Goal: Submit feedback/report problem

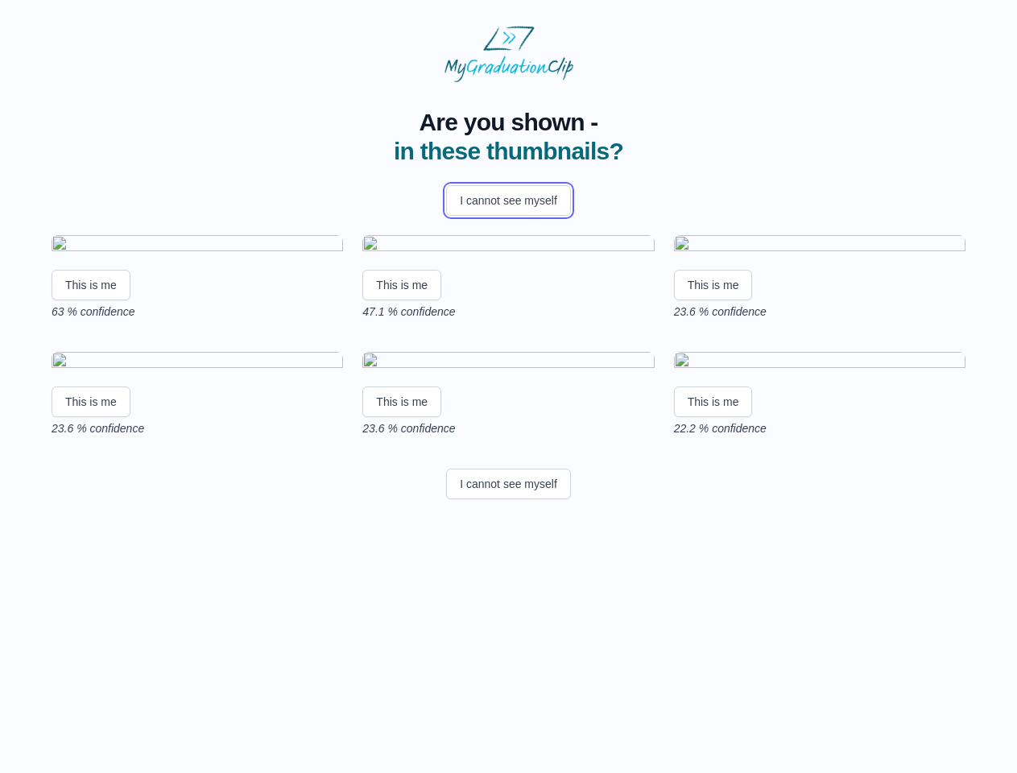
click at [508, 200] on button "I cannot see myself" at bounding box center [508, 200] width 125 height 31
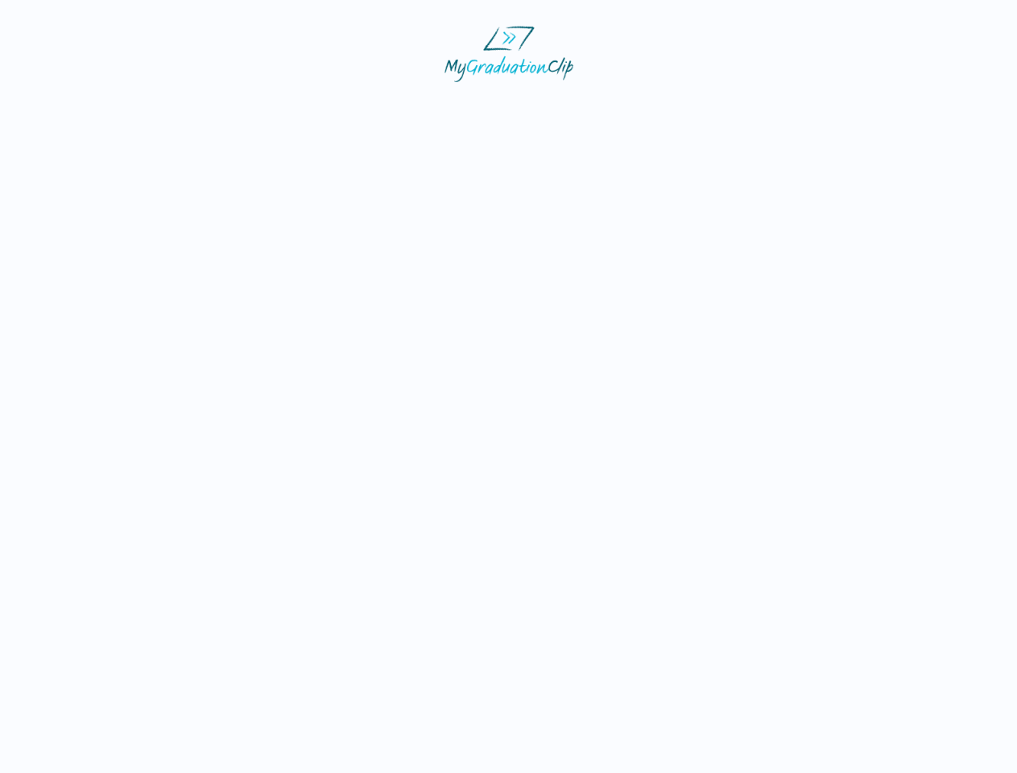
click at [91, 108] on html at bounding box center [508, 54] width 1017 height 108
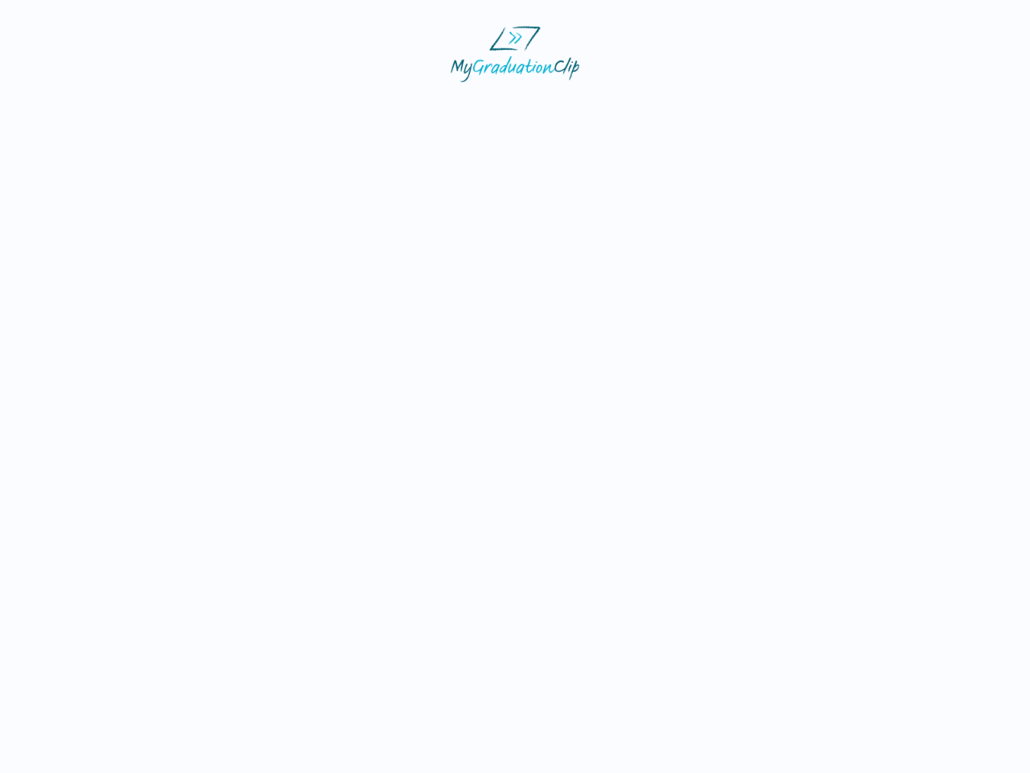
click at [404, 108] on html at bounding box center [515, 54] width 1030 height 108
click at [717, 108] on html at bounding box center [515, 54] width 1030 height 108
click at [91, 108] on html at bounding box center [515, 54] width 1030 height 108
click at [404, 108] on html at bounding box center [515, 54] width 1030 height 108
click at [717, 108] on html at bounding box center [515, 54] width 1030 height 108
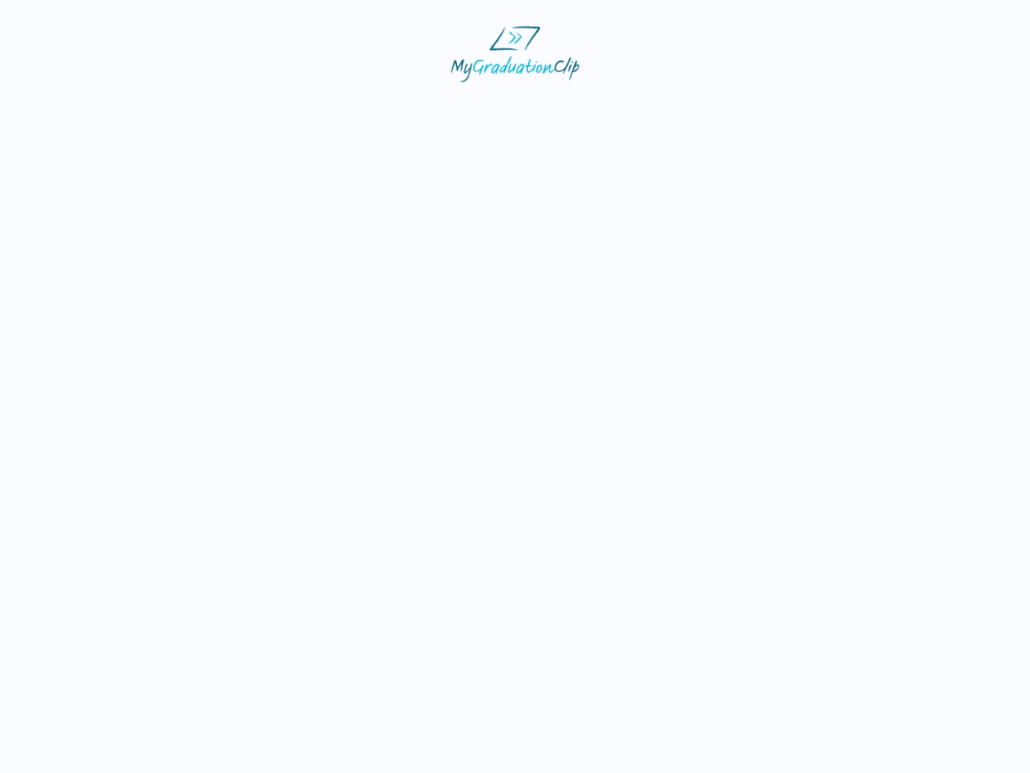
click at [508, 108] on html at bounding box center [515, 54] width 1030 height 108
